Goal: Find specific page/section: Find specific page/section

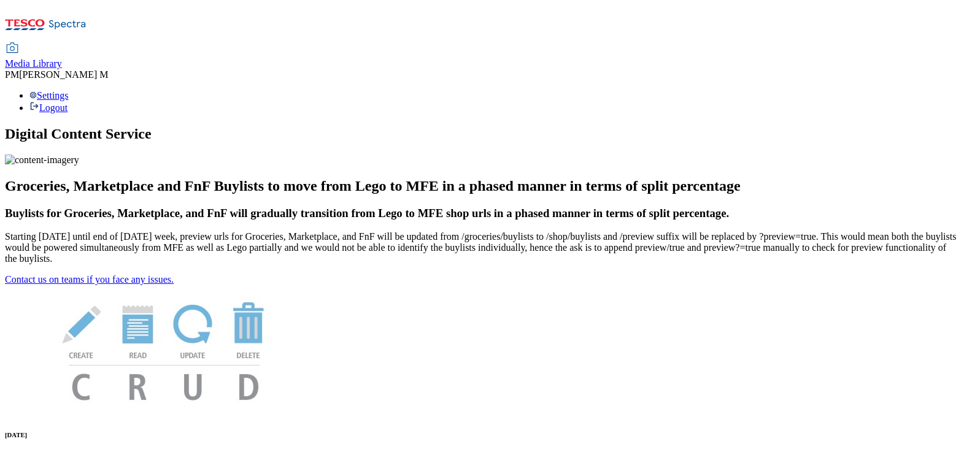
click at [62, 58] on span "Media Library" at bounding box center [33, 63] width 57 height 10
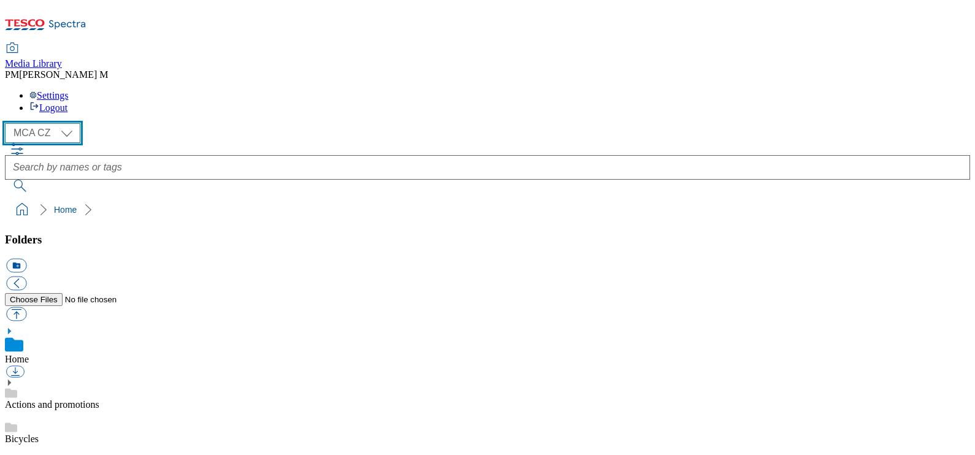
click at [44, 123] on select "MCA CZ MCA HU MCA SK" at bounding box center [42, 133] width 75 height 20
select select "flare-mca-sk"
click at [8, 123] on select "MCA CZ MCA HU MCA SK" at bounding box center [42, 133] width 75 height 20
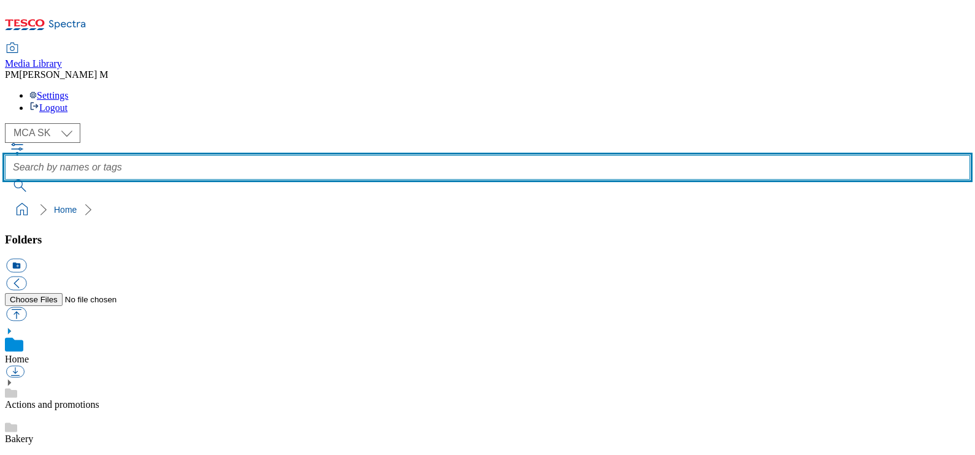
click at [429, 155] on input "text" at bounding box center [487, 167] width 965 height 25
type input "Y51"
click at [5, 180] on button "submit" at bounding box center [21, 186] width 32 height 12
